Goal: Check status: Check status

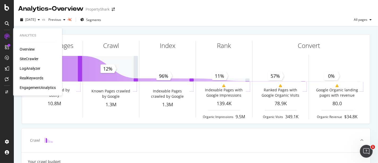
click at [31, 61] on div "SiteCrawler" at bounding box center [29, 58] width 19 height 5
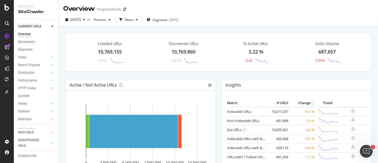
click at [225, 74] on div "Crawled URLs 10,769,155 -0.07% Discovered URLs 10,769,860 -0.07% % Active URLs …" at bounding box center [219, 56] width 312 height 47
